Goal: Find contact information: Find phone number

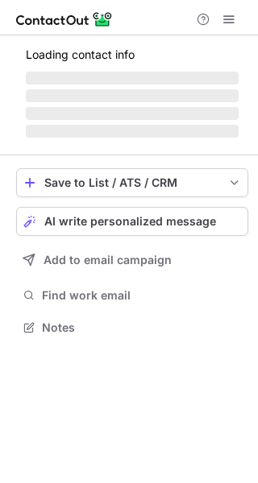
scroll to position [7, 8]
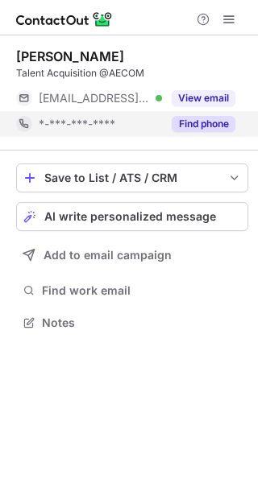
click at [188, 128] on button "Find phone" at bounding box center [203, 124] width 64 height 16
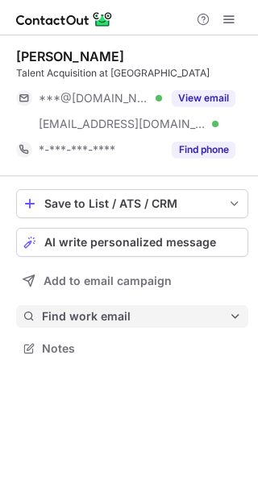
scroll to position [337, 258]
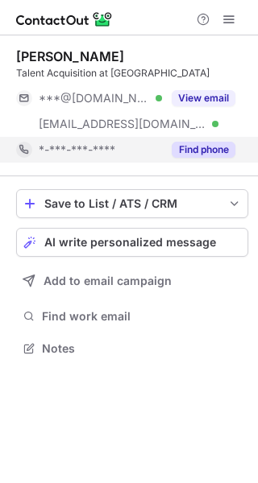
click at [197, 149] on button "Find phone" at bounding box center [203, 150] width 64 height 16
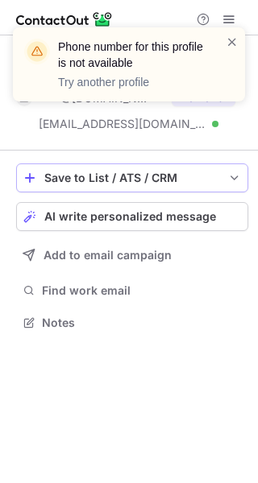
scroll to position [311, 258]
click at [217, 39] on div "Phone number for this profile is not available Try another profile" at bounding box center [139, 65] width 163 height 52
